Goal: Task Accomplishment & Management: Complete application form

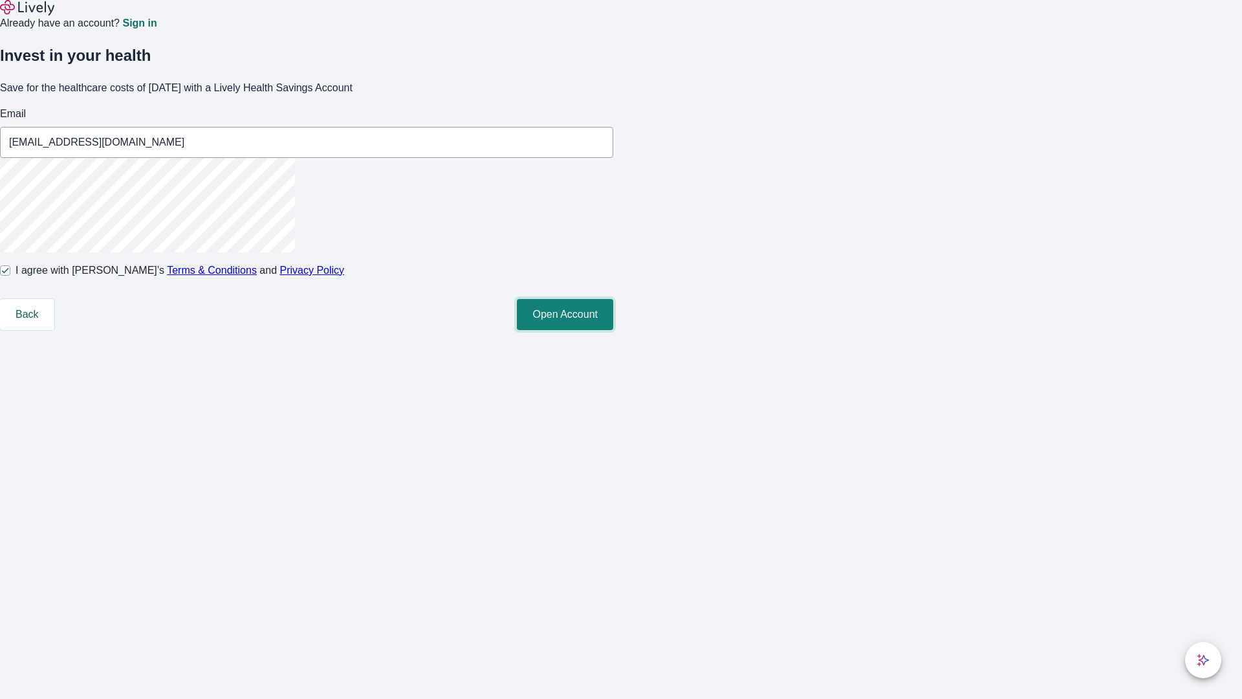
click at [613, 330] on button "Open Account" at bounding box center [565, 314] width 96 height 31
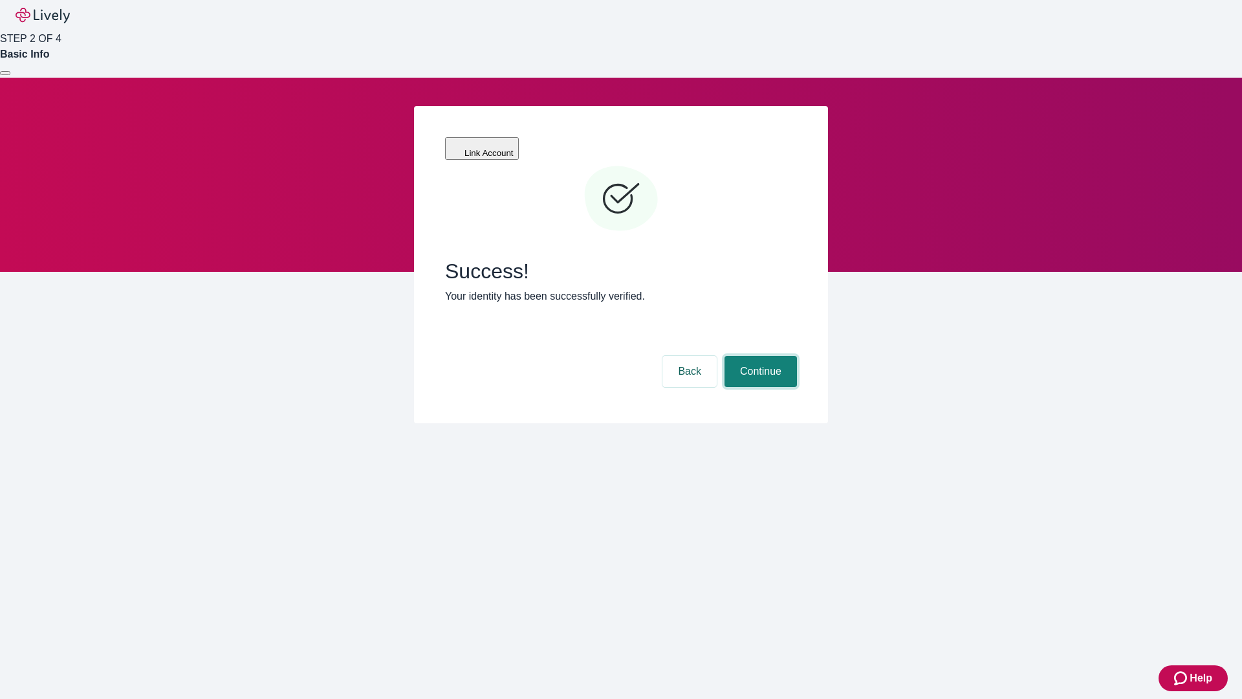
click at [759, 356] on button "Continue" at bounding box center [761, 371] width 72 height 31
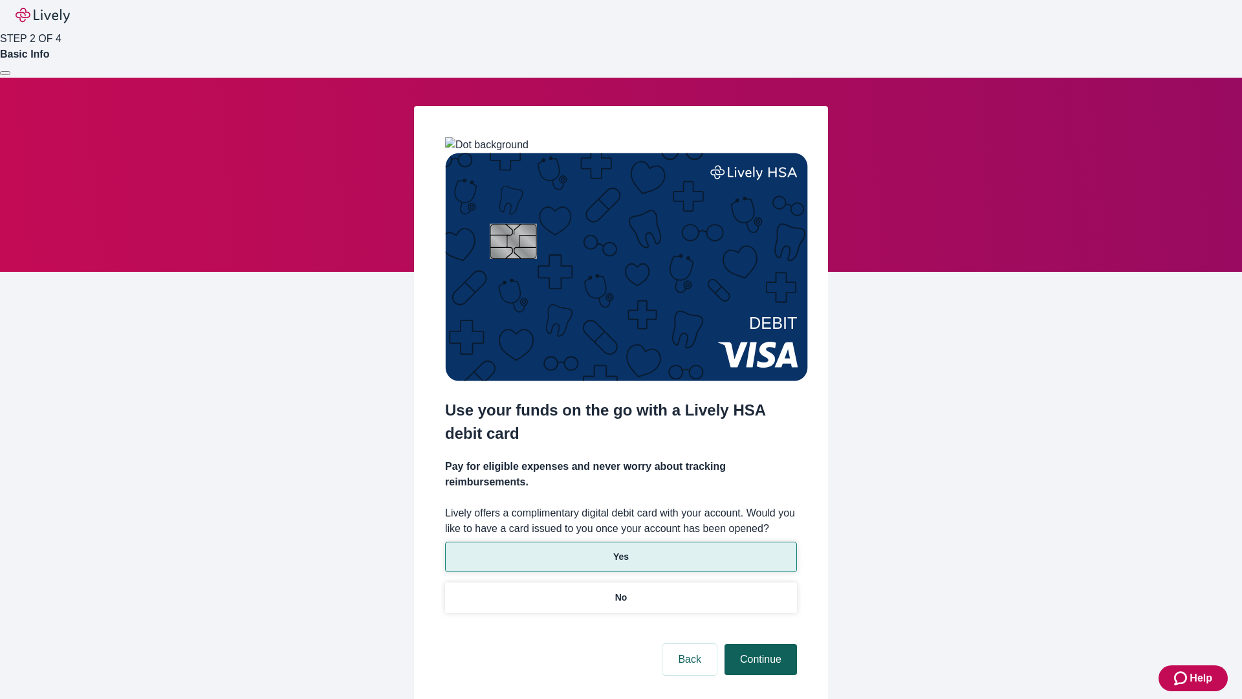
click at [621, 550] on p "Yes" at bounding box center [621, 557] width 16 height 14
click at [759, 644] on button "Continue" at bounding box center [761, 659] width 72 height 31
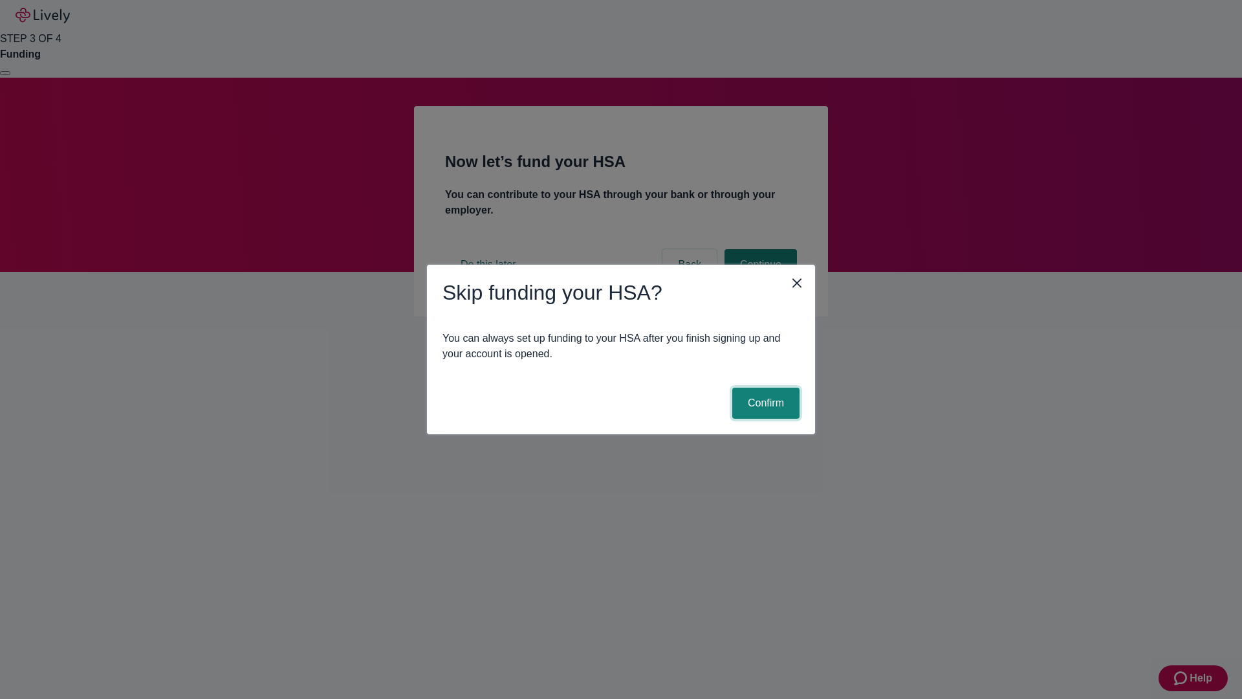
click at [764, 403] on button "Confirm" at bounding box center [765, 403] width 67 height 31
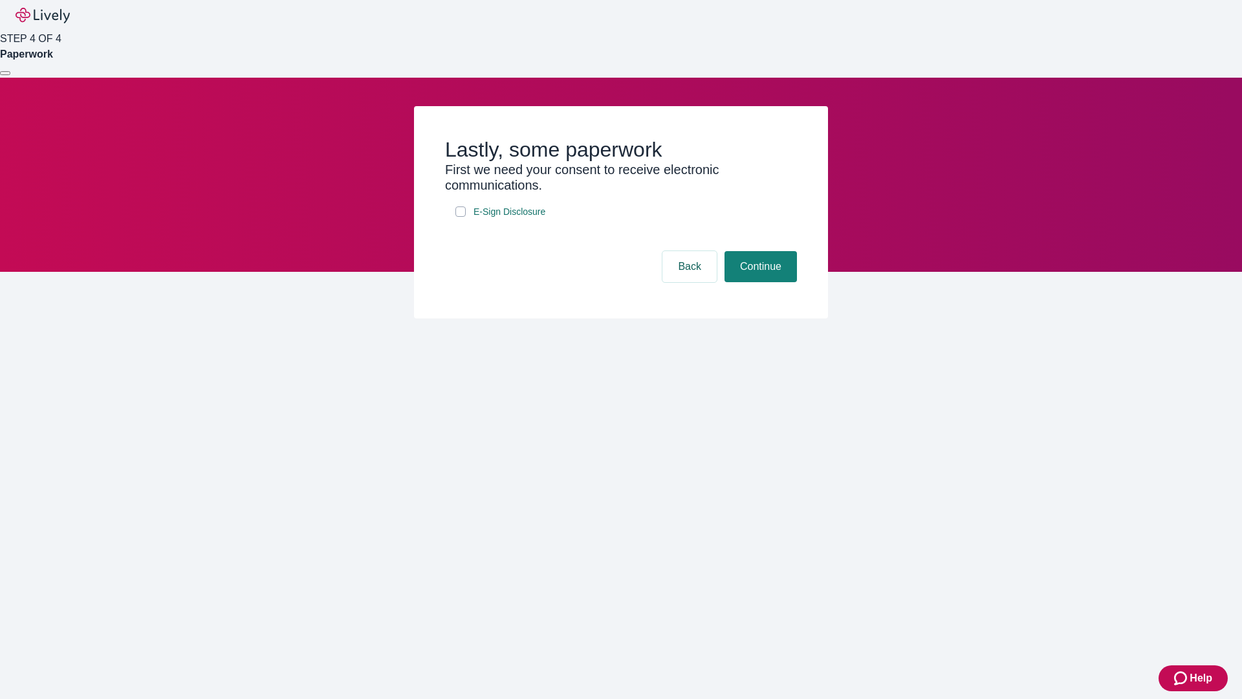
click at [461, 217] on input "E-Sign Disclosure" at bounding box center [461, 211] width 10 height 10
checkbox input "true"
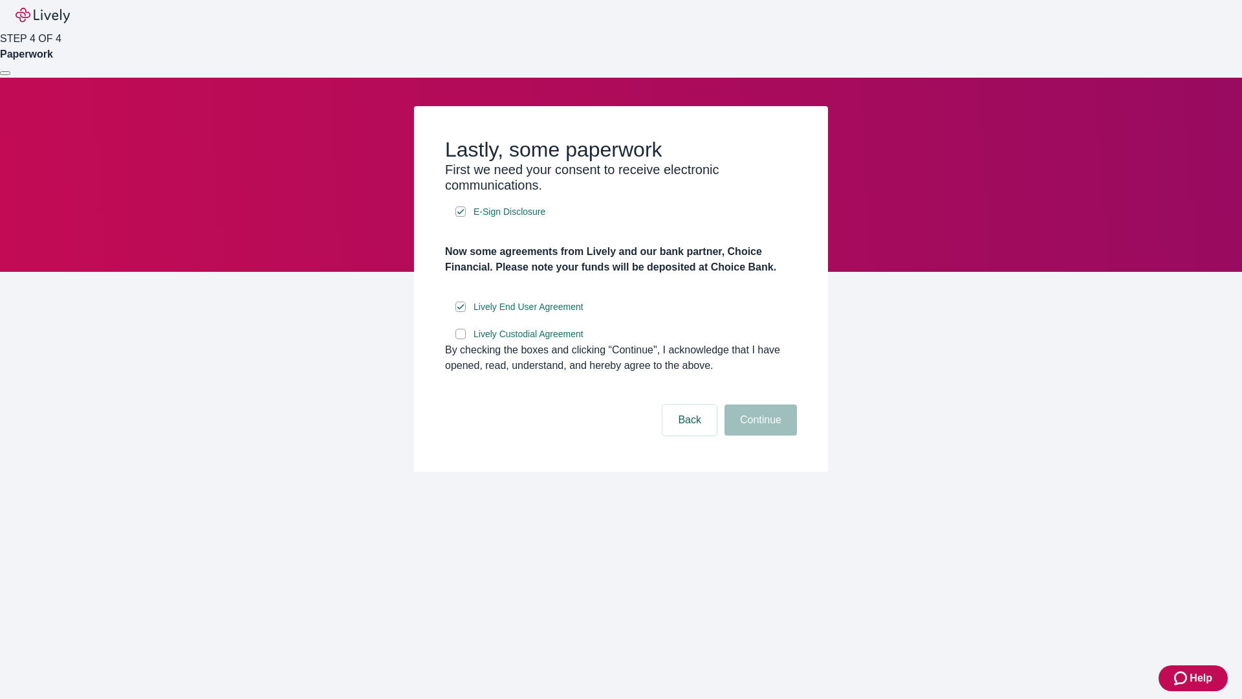
click at [461, 339] on input "Lively Custodial Agreement" at bounding box center [461, 334] width 10 height 10
checkbox input "true"
click at [759, 435] on button "Continue" at bounding box center [761, 419] width 72 height 31
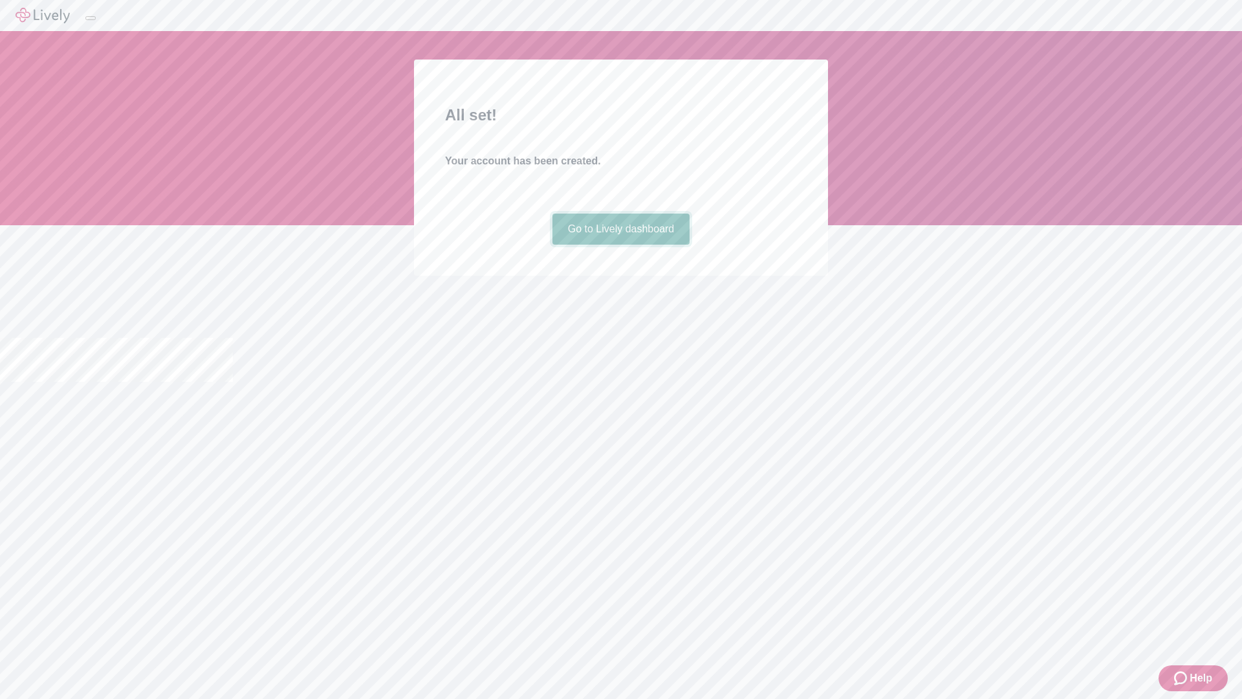
click at [621, 245] on link "Go to Lively dashboard" at bounding box center [622, 229] width 138 height 31
